Goal: Task Accomplishment & Management: Manage account settings

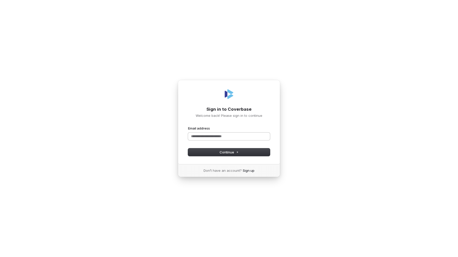
click at [228, 138] on input "Email address" at bounding box center [229, 136] width 82 height 8
click at [188, 126] on button "submit" at bounding box center [188, 126] width 0 height 0
type input "**********"
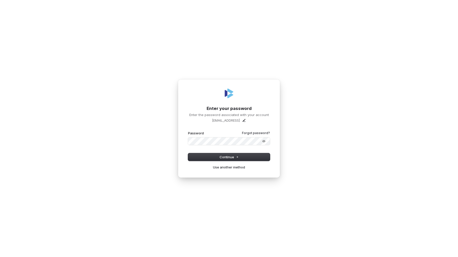
click at [188, 131] on button "submit" at bounding box center [188, 131] width 0 height 0
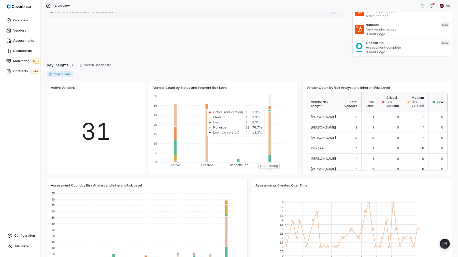
scroll to position [22, 0]
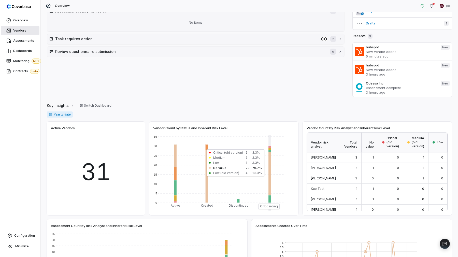
click at [28, 28] on link "Vendors" at bounding box center [20, 30] width 38 height 9
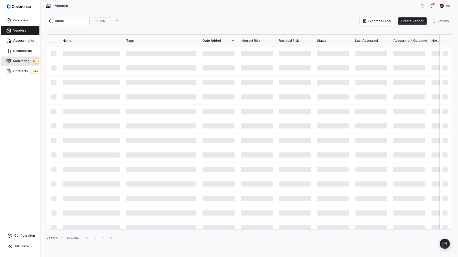
click at [26, 57] on link "Monitoring beta" at bounding box center [20, 60] width 38 height 9
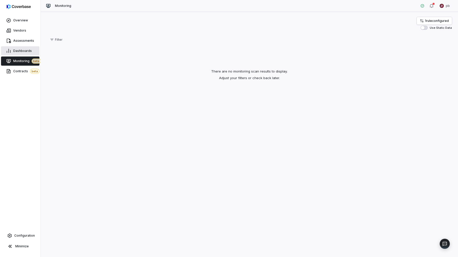
click at [26, 51] on span "Dashboards" at bounding box center [22, 51] width 19 height 4
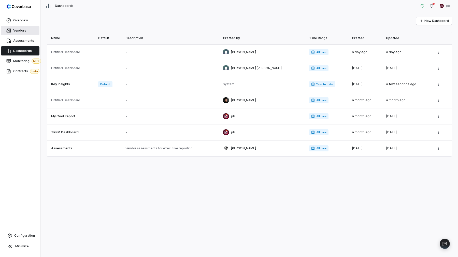
click at [25, 34] on link "Vendors" at bounding box center [20, 30] width 38 height 9
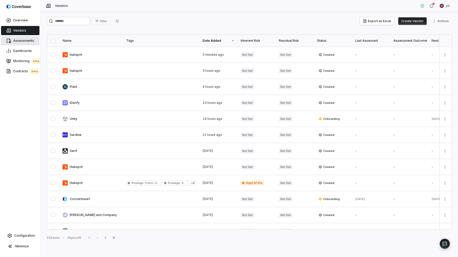
click at [25, 39] on span "Assessments" at bounding box center [23, 41] width 21 height 4
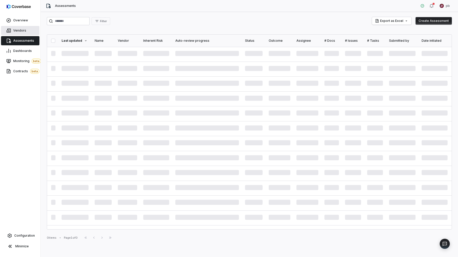
click at [25, 32] on span "Vendors" at bounding box center [19, 30] width 13 height 4
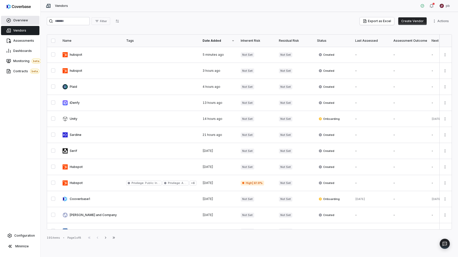
click at [25, 18] on link "Overview" at bounding box center [20, 20] width 38 height 9
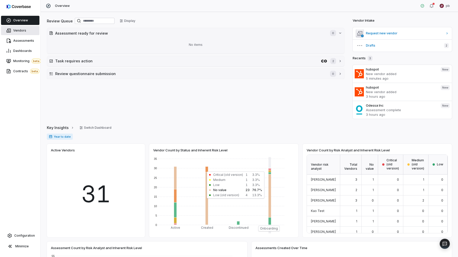
click at [18, 34] on link "Vendors" at bounding box center [20, 30] width 38 height 9
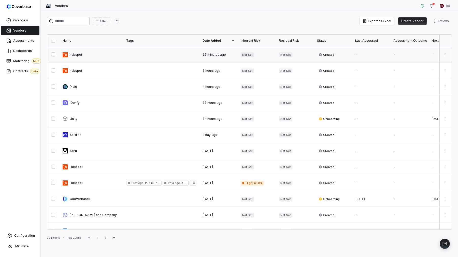
click at [71, 61] on link at bounding box center [92, 55] width 64 height 16
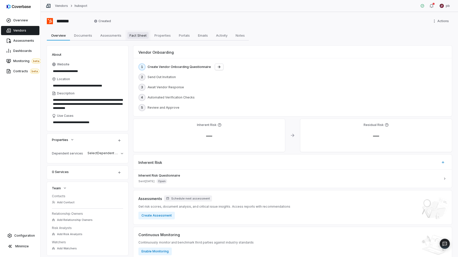
click at [136, 38] on span "Fact Sheet" at bounding box center [137, 35] width 21 height 7
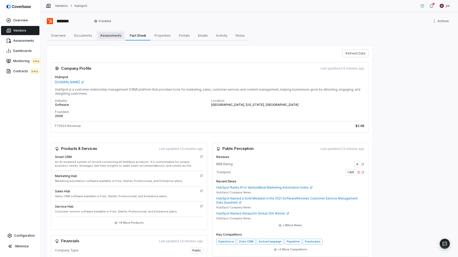
click at [120, 37] on span "Assessments" at bounding box center [110, 35] width 25 height 7
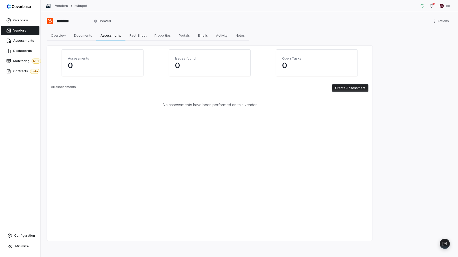
click at [162, 41] on div "******* Created Actions Overview Overview Documents Documents Assessments Asses…" at bounding box center [249, 134] width 417 height 245
click at [161, 36] on span "Properties" at bounding box center [162, 35] width 20 height 7
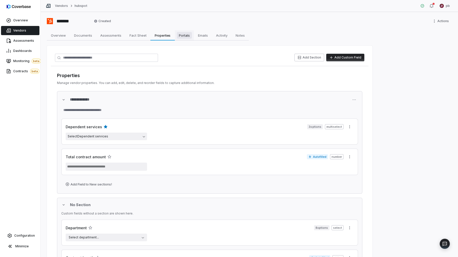
click at [184, 37] on span "Portals" at bounding box center [184, 35] width 15 height 7
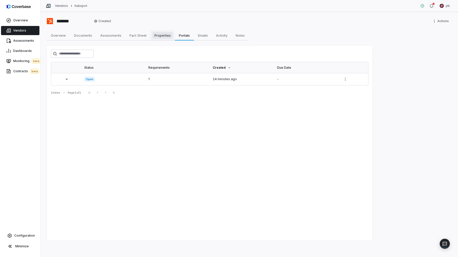
click at [172, 35] on span "Properties" at bounding box center [162, 35] width 20 height 7
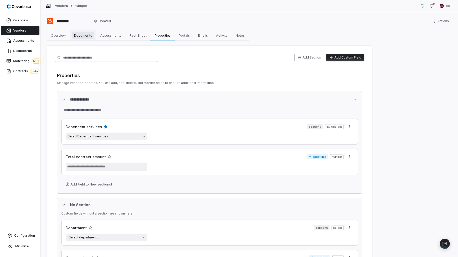
click at [94, 33] on link "Documents Documents" at bounding box center [83, 35] width 26 height 10
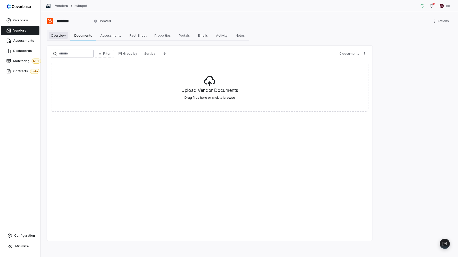
click at [54, 38] on span "Overview" at bounding box center [58, 35] width 19 height 7
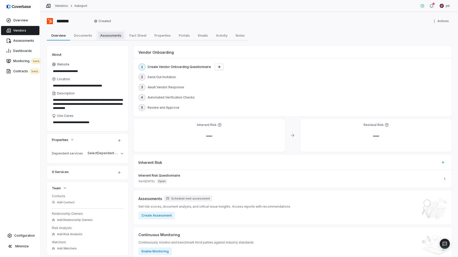
click at [112, 39] on link "Assessments Assessments" at bounding box center [110, 35] width 29 height 10
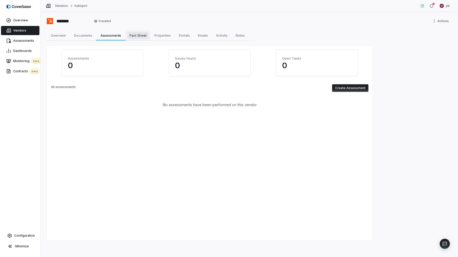
click at [150, 32] on link "Fact Sheet Fact Sheet" at bounding box center [137, 35] width 25 height 10
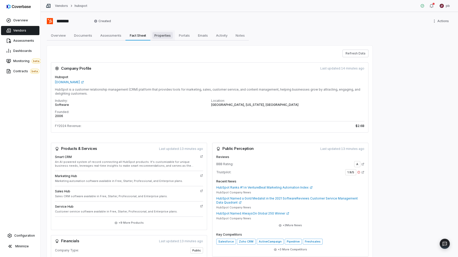
click at [168, 37] on span "Properties" at bounding box center [162, 35] width 20 height 7
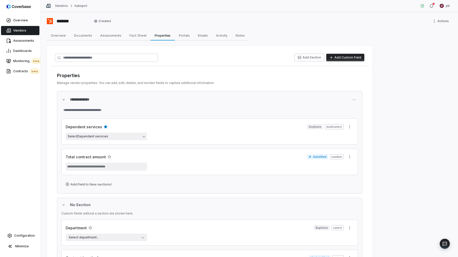
click at [203, 41] on div "**********" at bounding box center [249, 134] width 417 height 245
click at [203, 36] on span "Emails" at bounding box center [203, 35] width 14 height 7
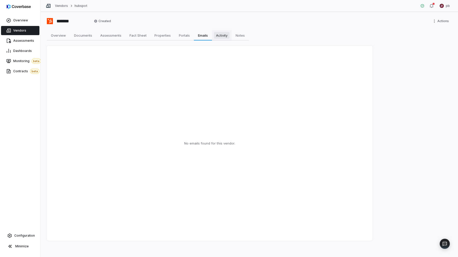
click at [217, 36] on span "Activity" at bounding box center [222, 35] width 16 height 7
click at [241, 37] on span "Notes" at bounding box center [239, 35] width 13 height 7
click at [195, 33] on link "Emails Emails" at bounding box center [203, 35] width 18 height 10
click at [181, 35] on span "Portals" at bounding box center [184, 35] width 15 height 7
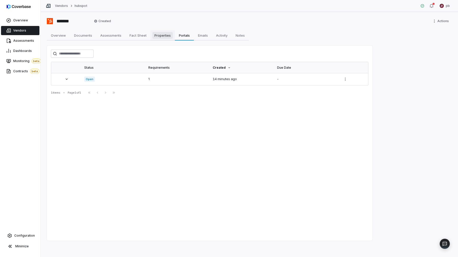
click at [166, 33] on span "Properties" at bounding box center [162, 35] width 20 height 7
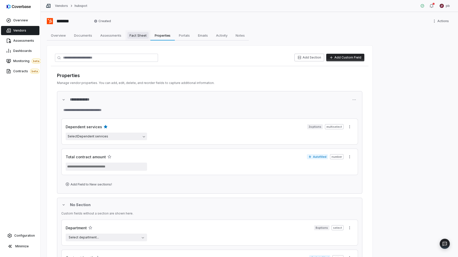
click at [136, 36] on span "Fact Sheet" at bounding box center [137, 35] width 21 height 7
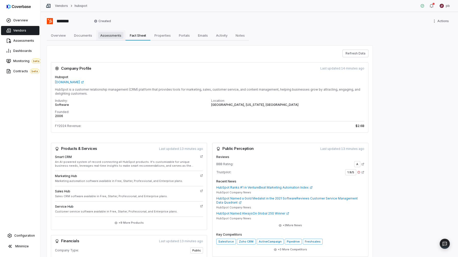
click at [117, 38] on span "Assessments" at bounding box center [110, 35] width 25 height 7
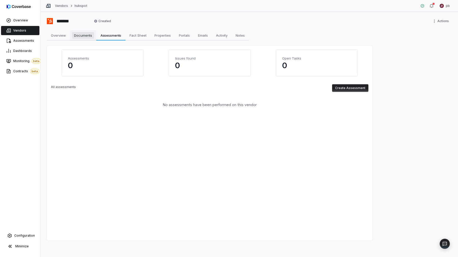
click at [78, 35] on span "Documents" at bounding box center [83, 35] width 22 height 7
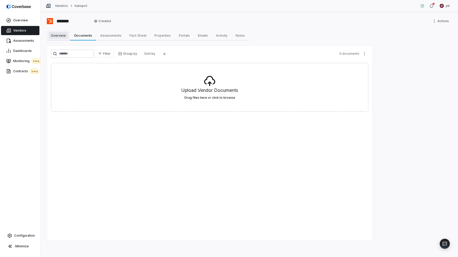
click at [62, 33] on span "Overview" at bounding box center [58, 35] width 19 height 7
type textarea "*"
